Goal: Information Seeking & Learning: Learn about a topic

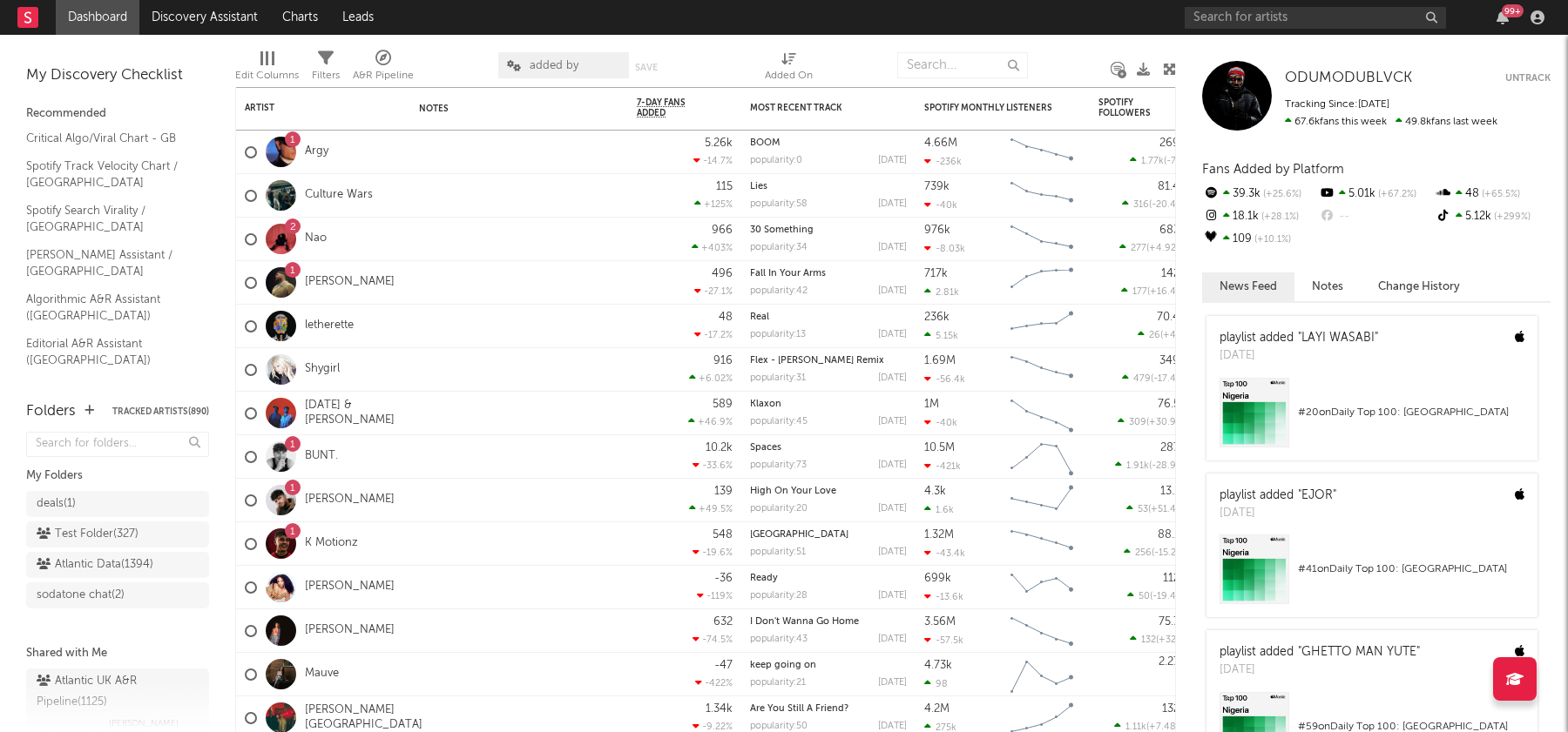
click at [97, 571] on div "Atlantic Data ( 1394 )" at bounding box center [95, 566] width 117 height 21
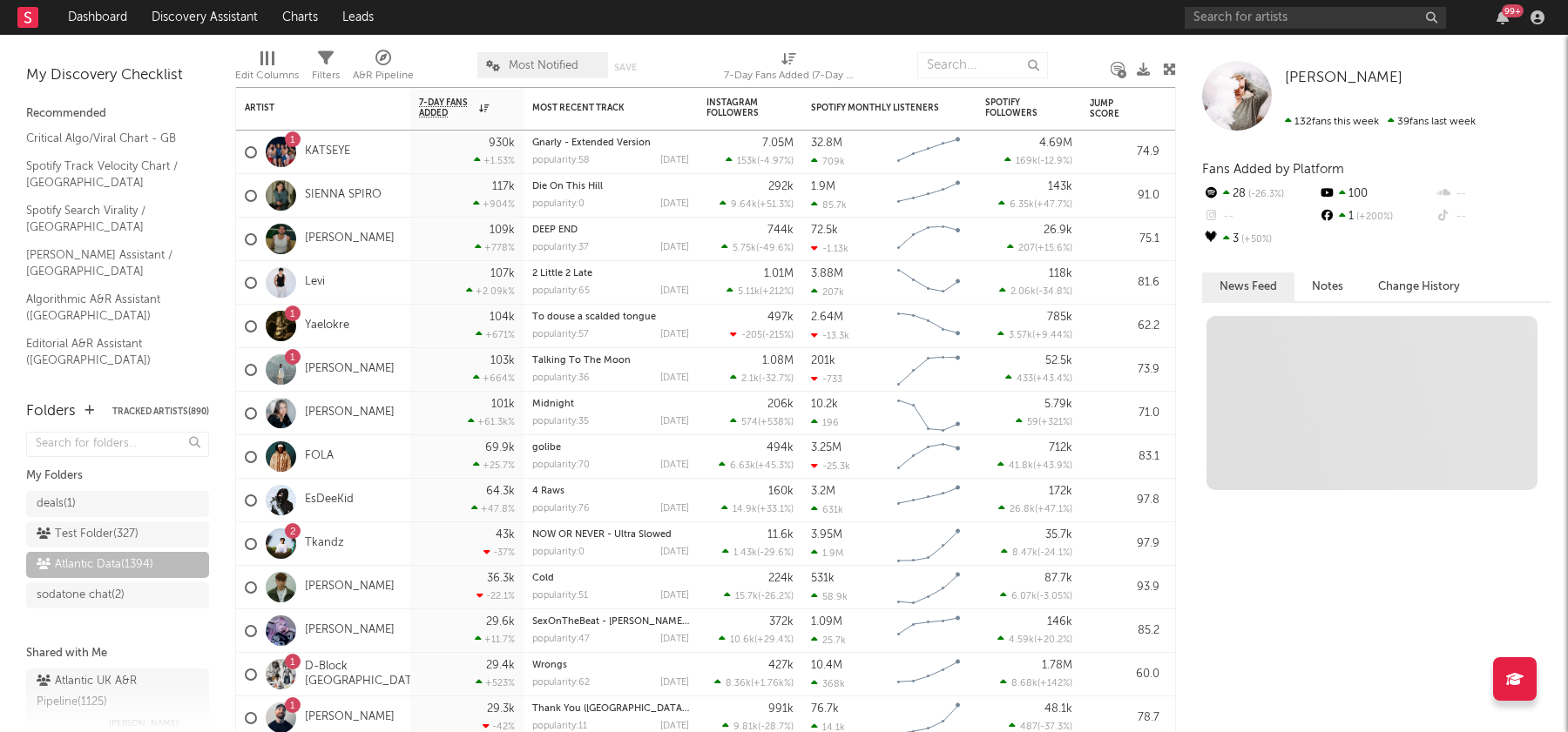
click at [533, 56] on span "Most Notified" at bounding box center [543, 65] width 131 height 26
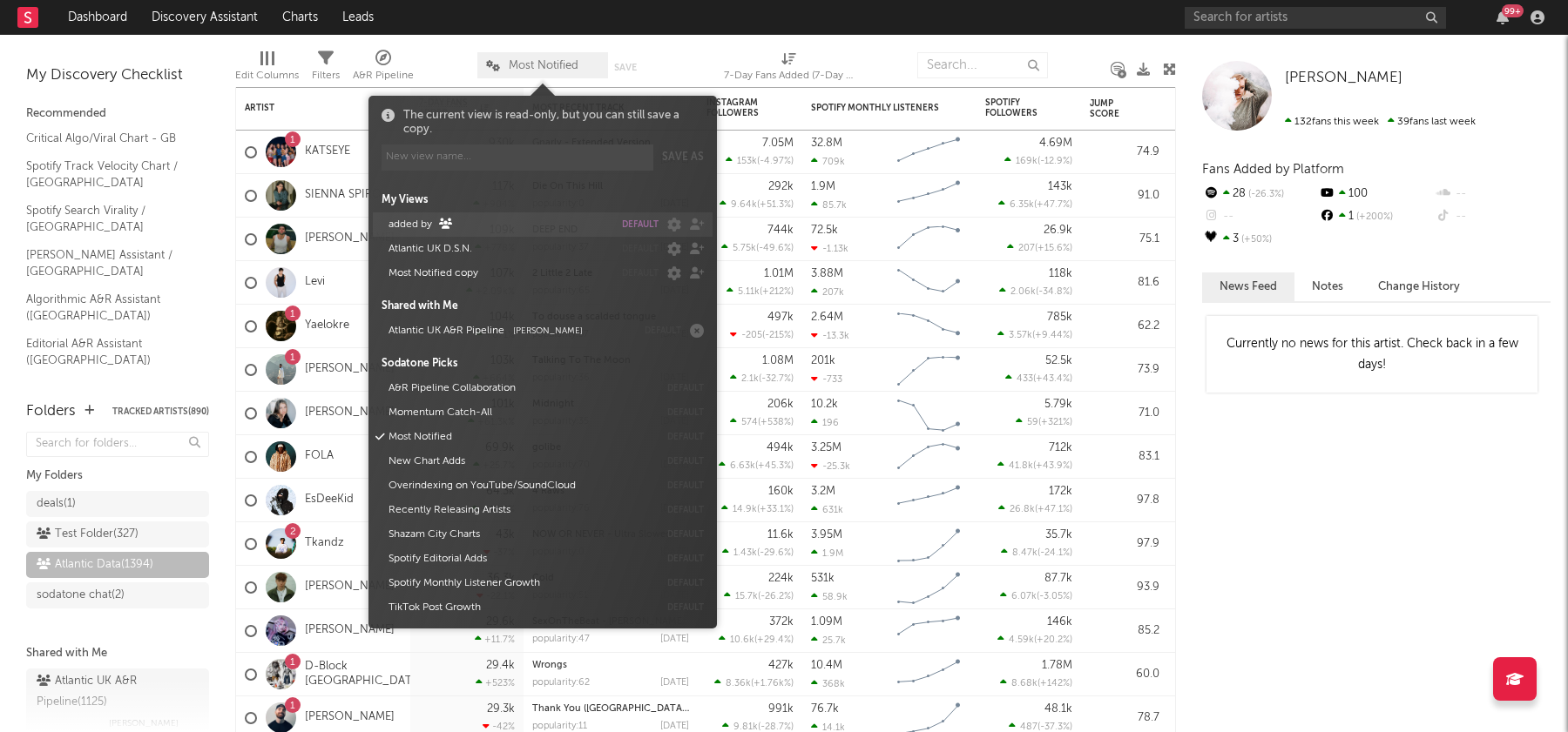
click at [416, 223] on button "added by" at bounding box center [497, 224] width 231 height 24
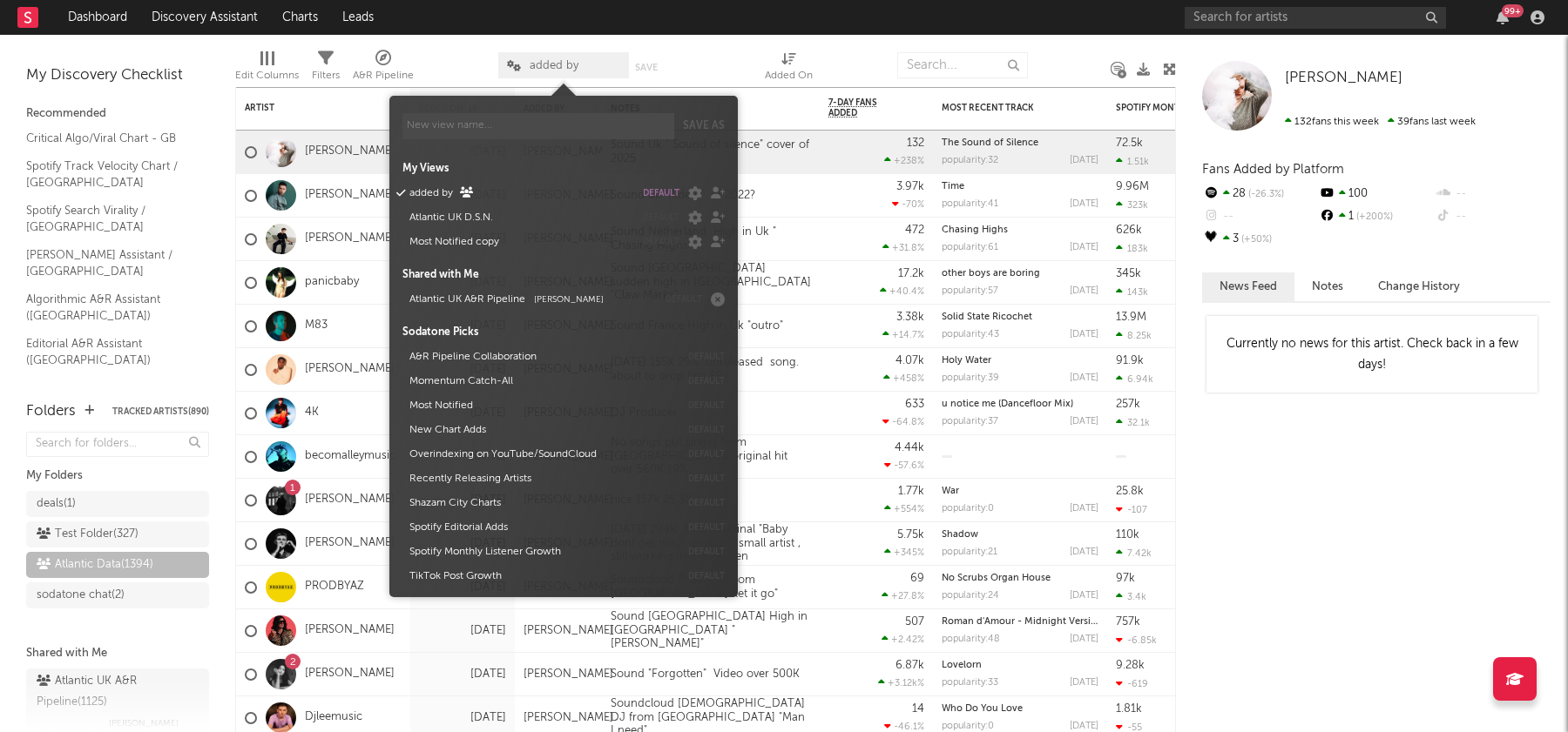
click at [713, 48] on div at bounding box center [724, 65] width 58 height 44
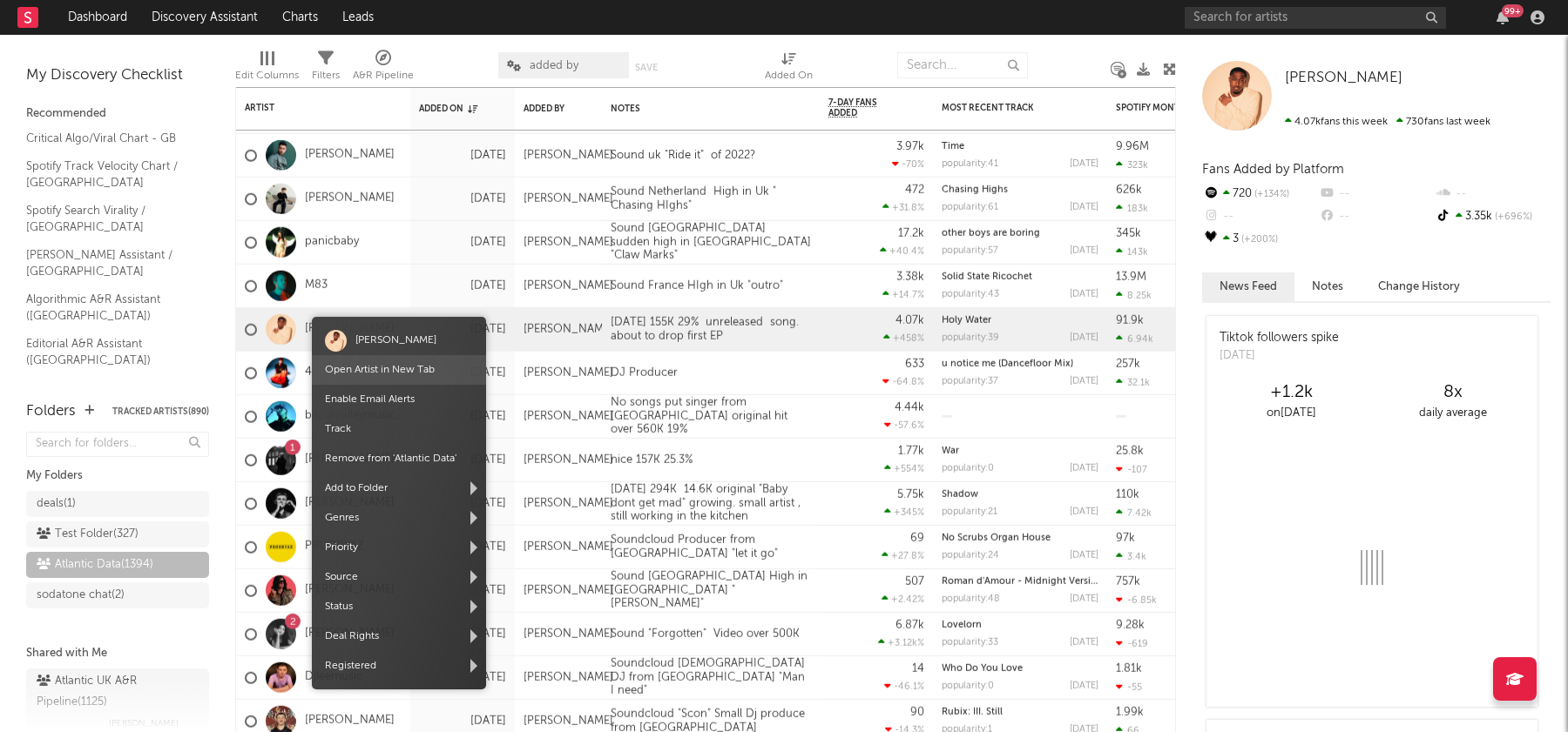
click at [375, 370] on link "Open Artist in New Tab" at bounding box center [379, 369] width 109 height 11
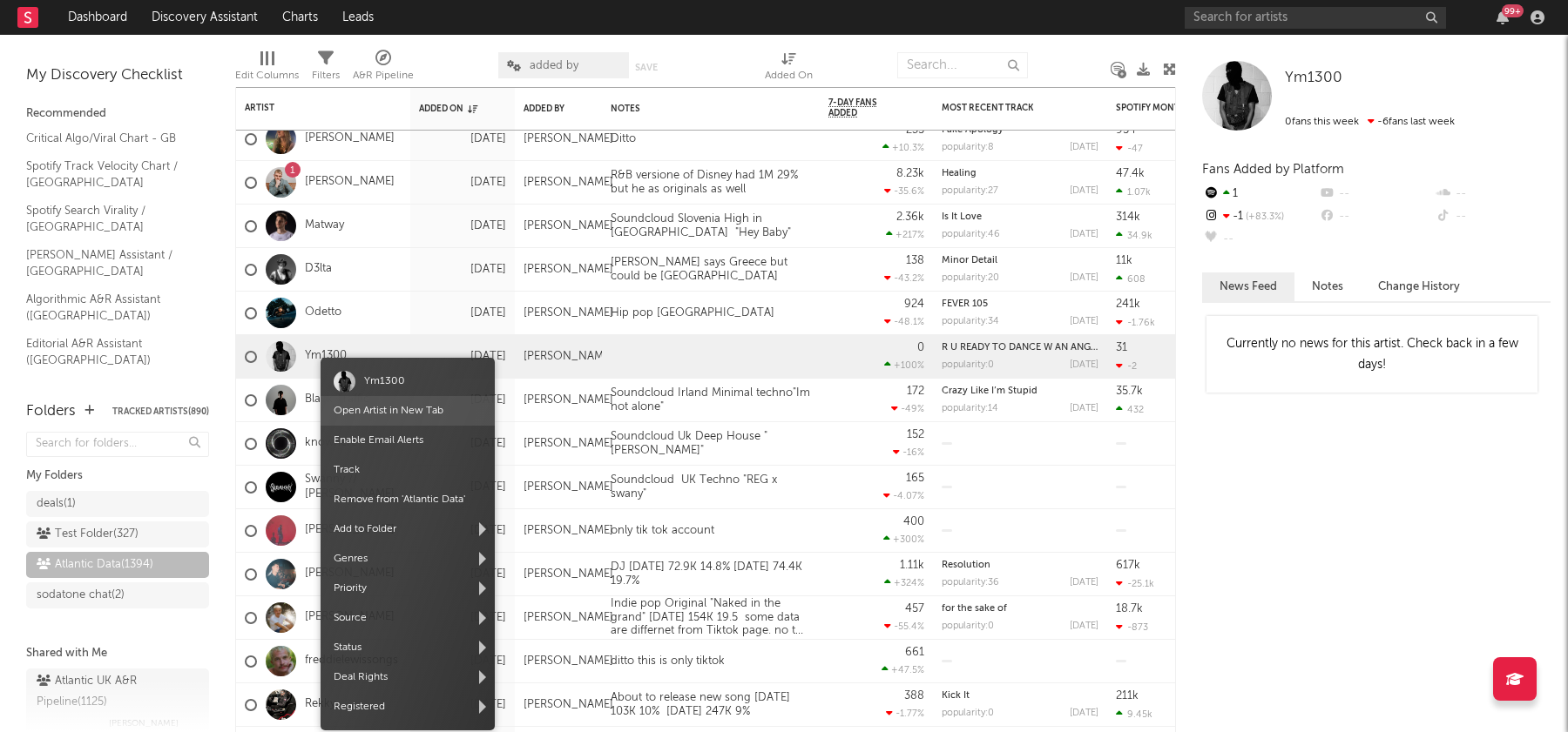
click at [403, 411] on link "Open Artist in New Tab" at bounding box center [388, 411] width 109 height 11
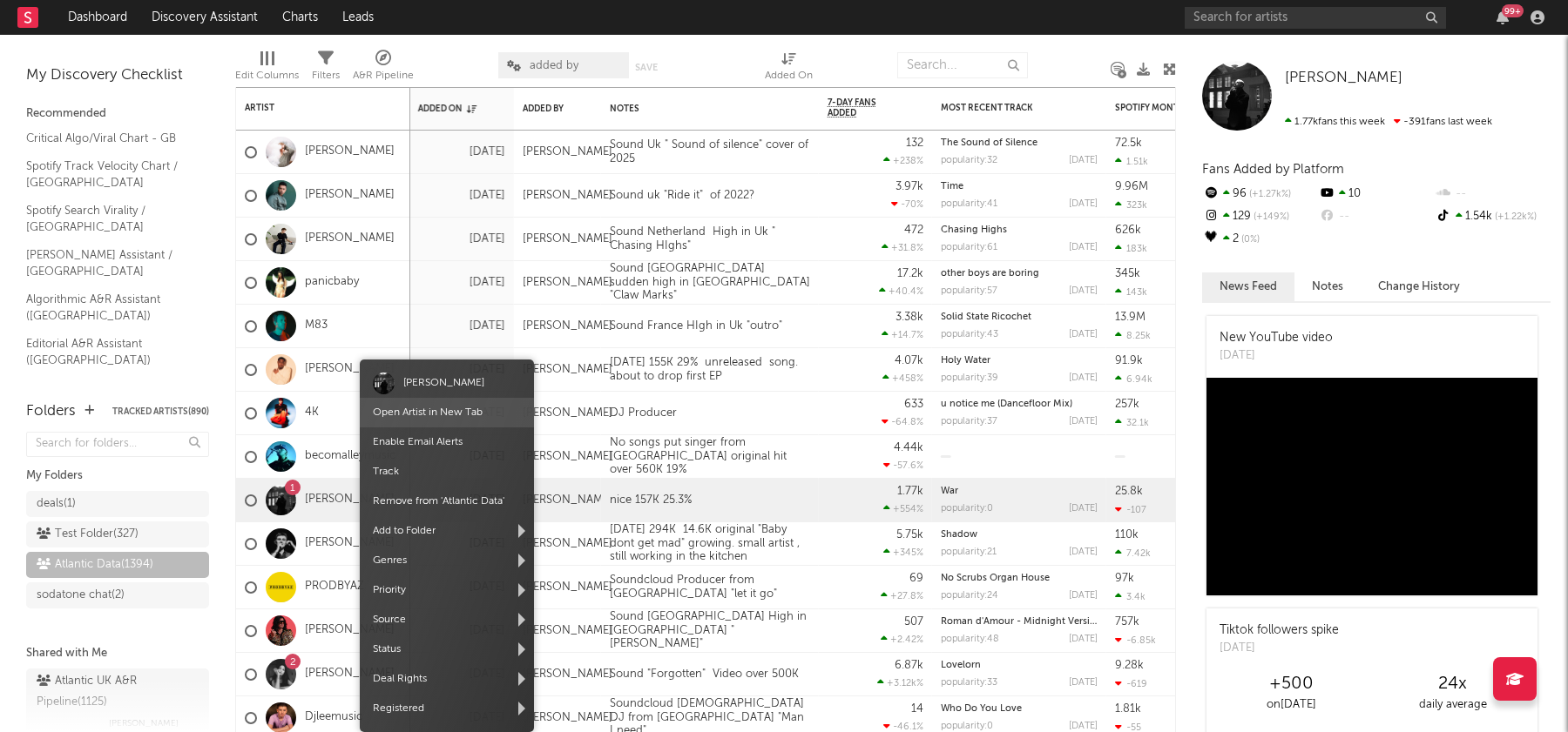
click at [458, 410] on link "Open Artist in New Tab" at bounding box center [427, 412] width 109 height 11
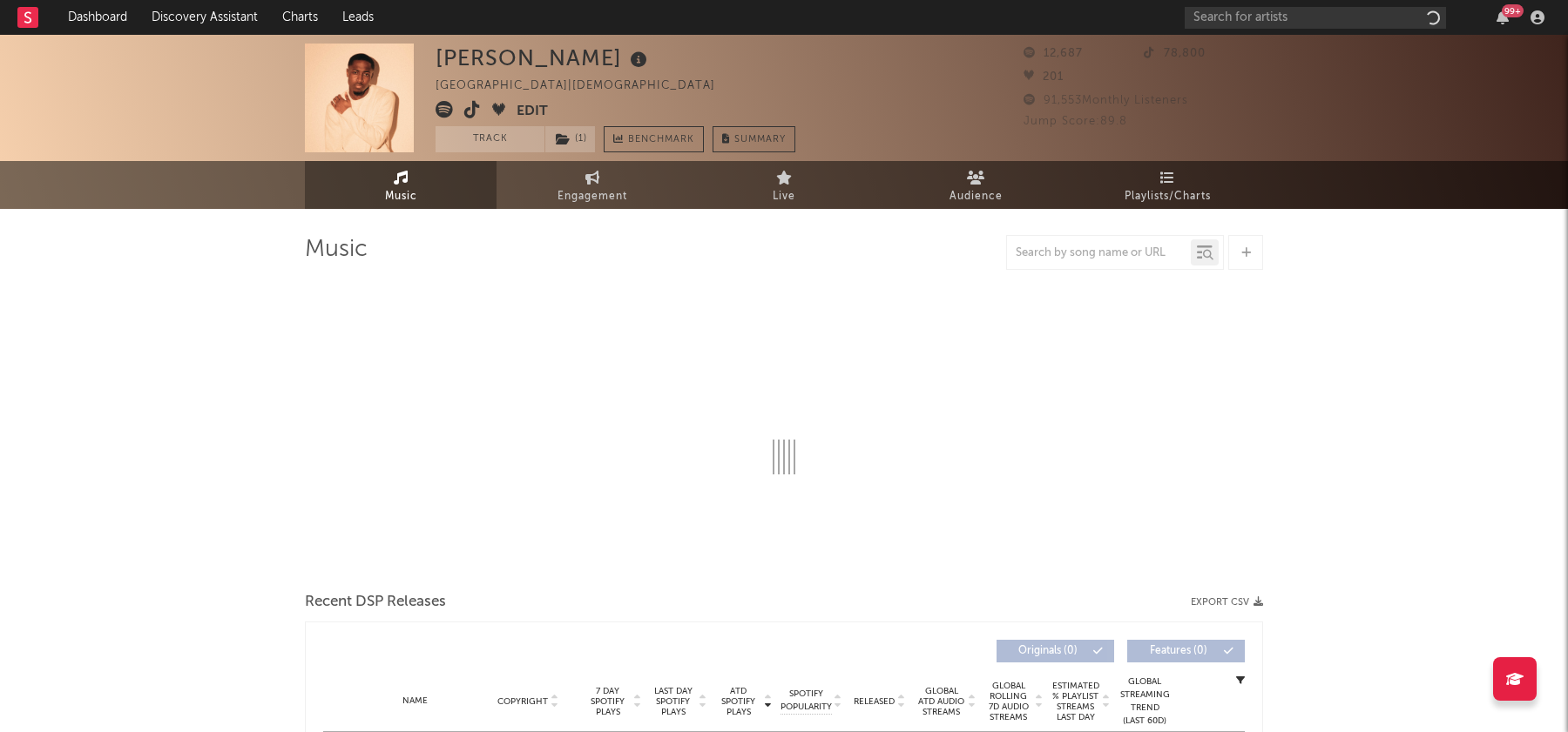
select select "6m"
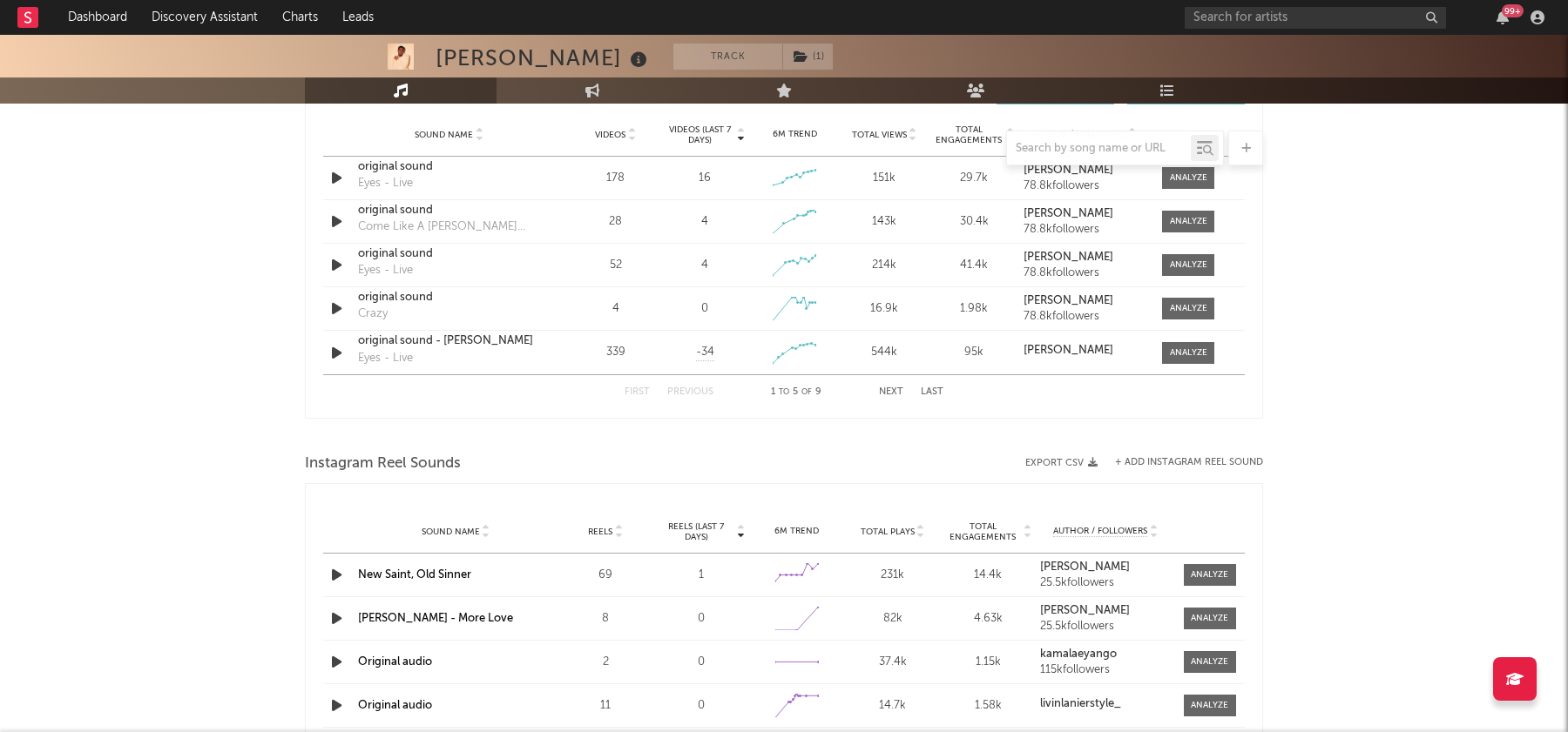
scroll to position [1426, 0]
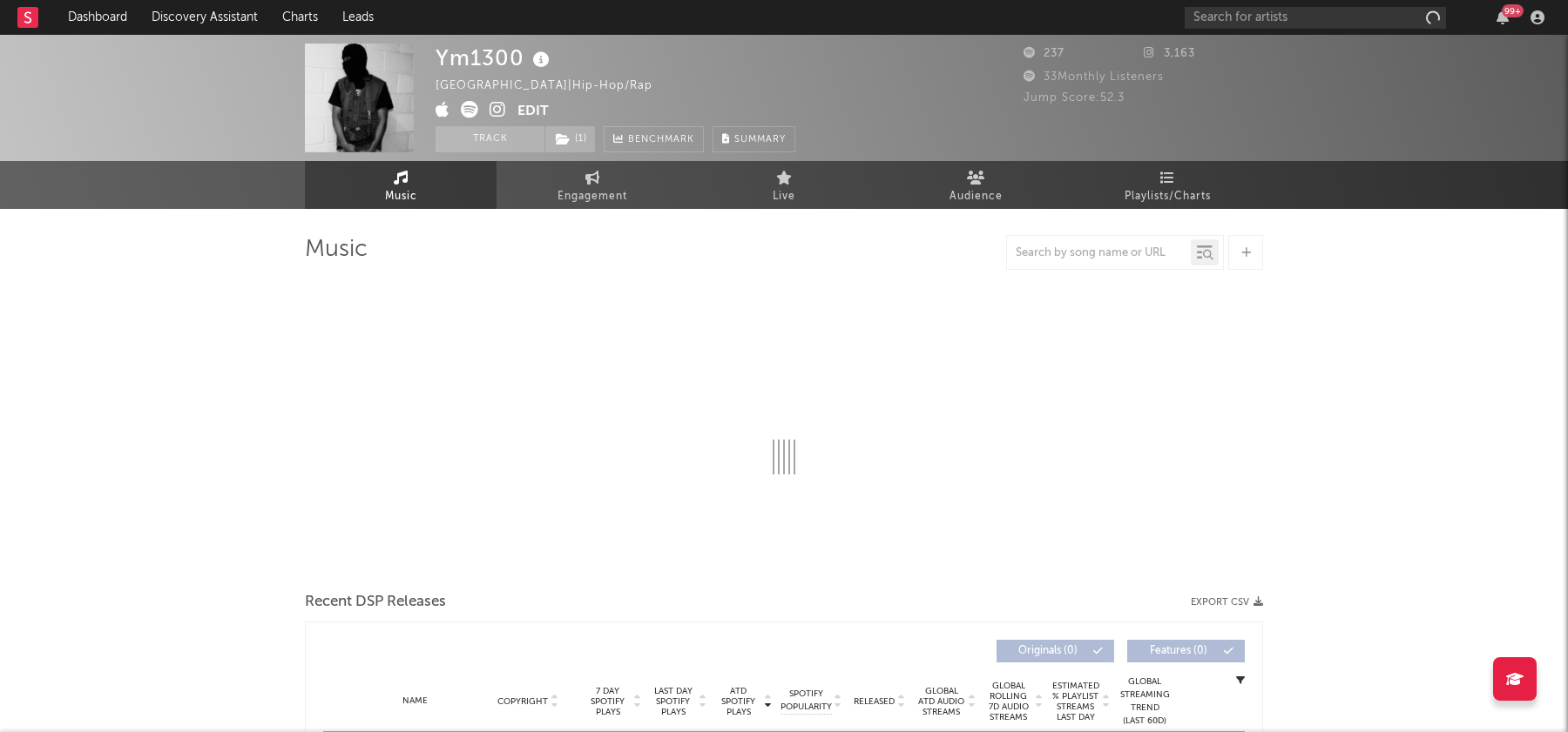
select select "1w"
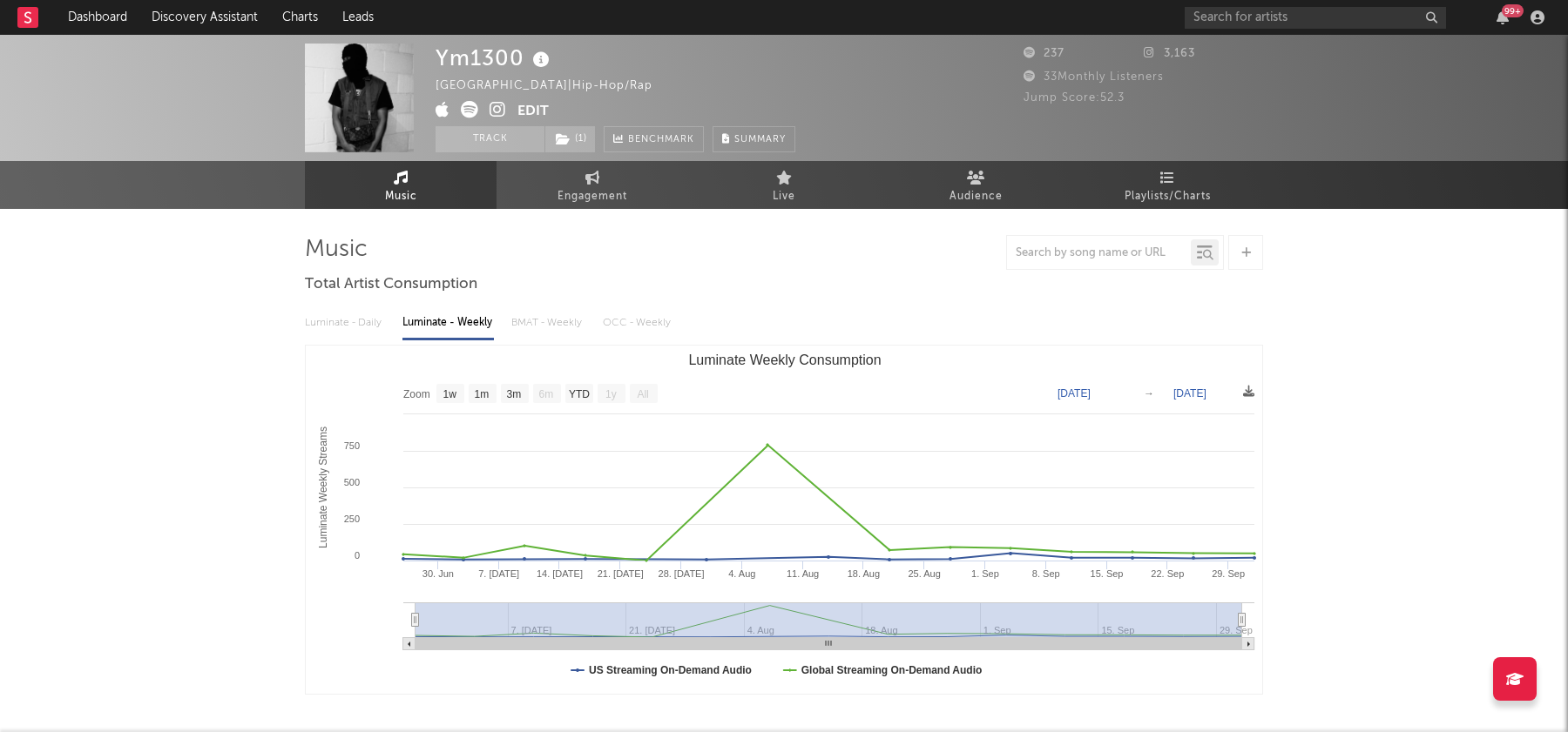
click at [490, 108] on icon at bounding box center [497, 109] width 16 height 17
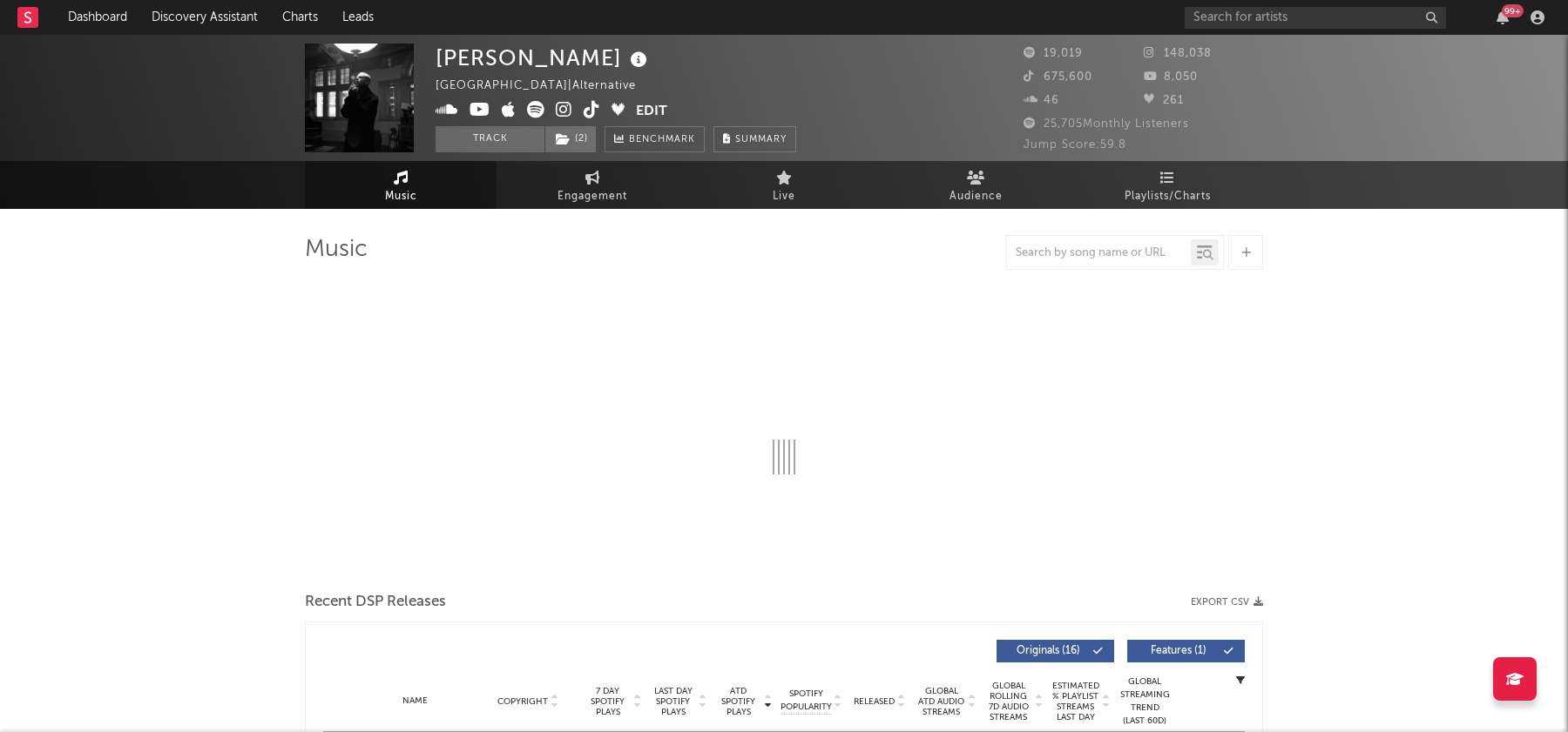
select select "6m"
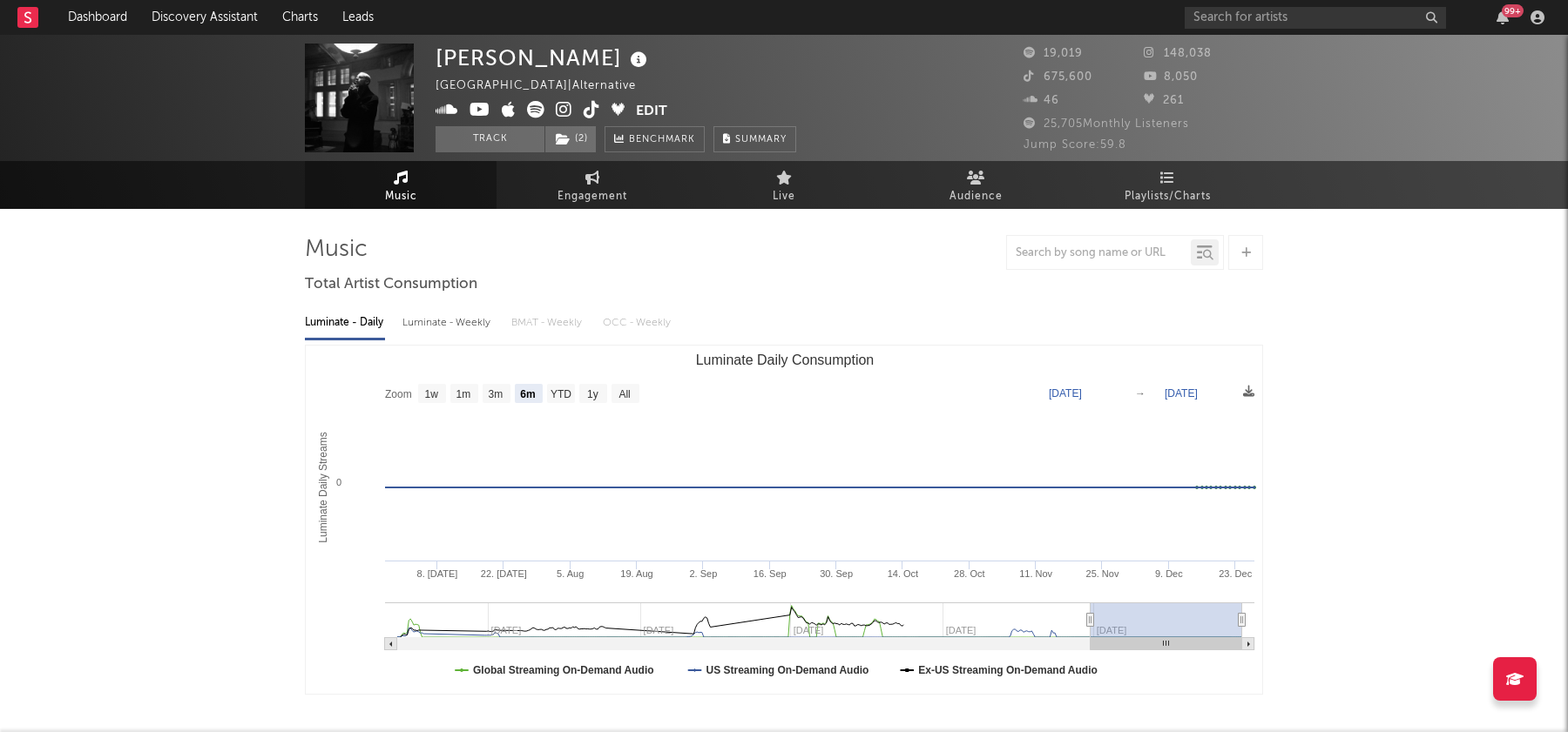
click at [594, 114] on icon at bounding box center [591, 109] width 16 height 17
